Goal: Browse casually

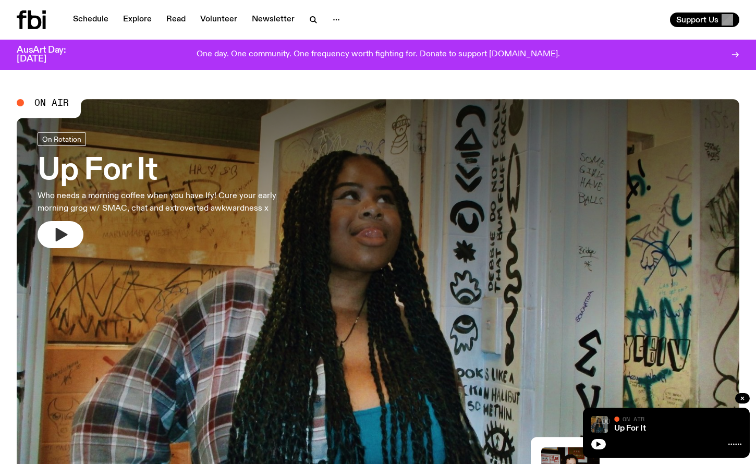
click at [64, 234] on icon "button" at bounding box center [62, 235] width 12 height 14
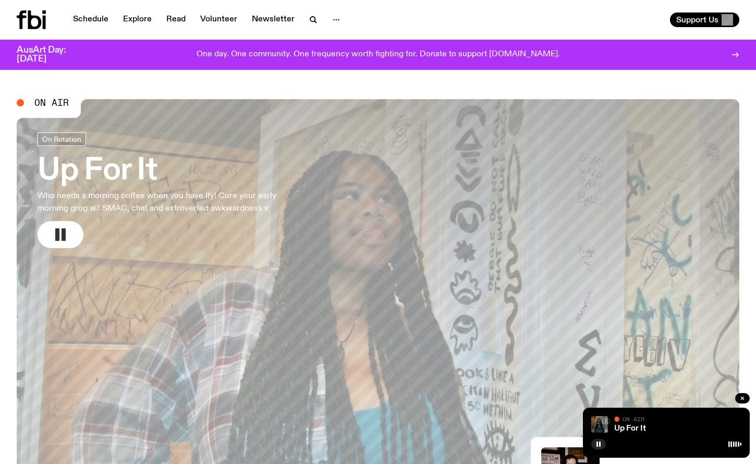
click at [66, 236] on icon "button" at bounding box center [60, 234] width 17 height 17
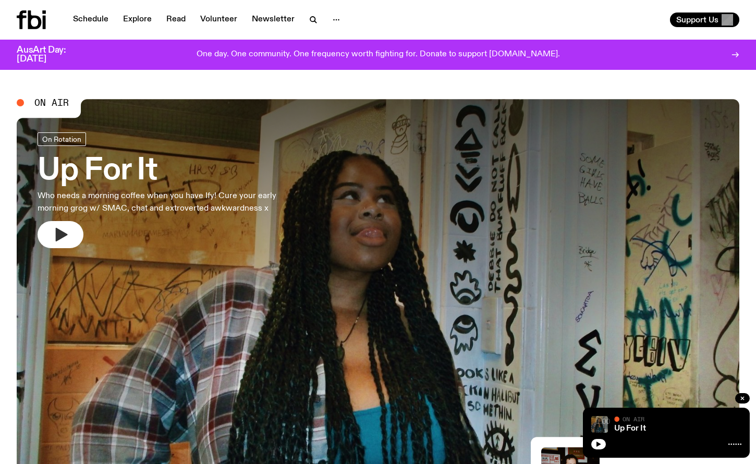
click at [62, 235] on icon "button" at bounding box center [62, 235] width 12 height 14
